Goal: Navigation & Orientation: Find specific page/section

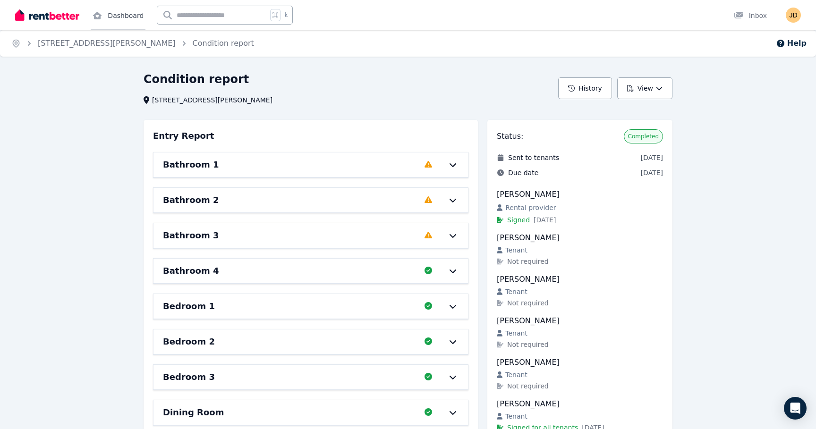
click at [129, 19] on link "Dashboard" at bounding box center [118, 15] width 55 height 30
